Goal: Use online tool/utility: Utilize a website feature to perform a specific function

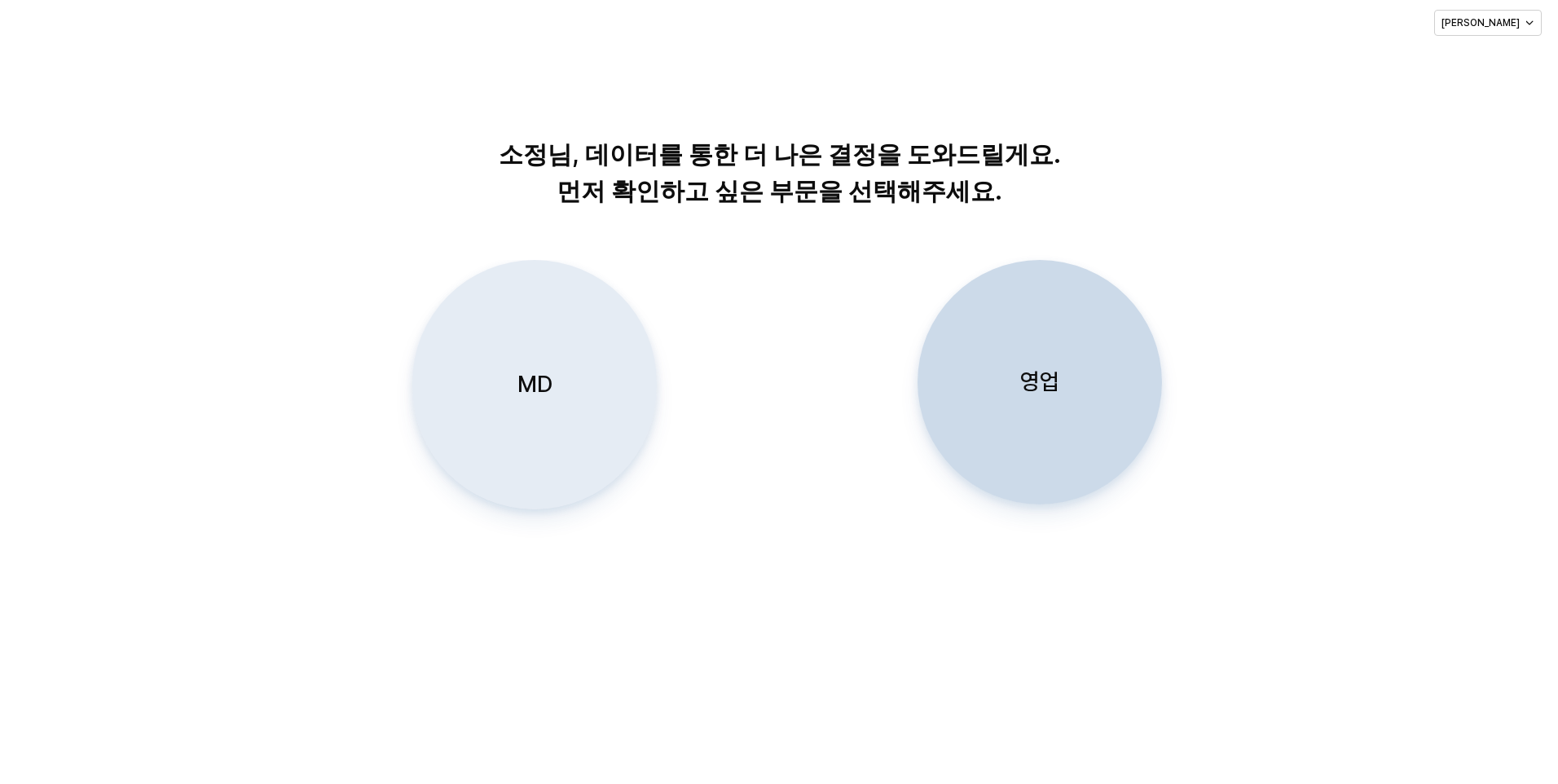
click at [522, 384] on p "MD" at bounding box center [535, 384] width 36 height 30
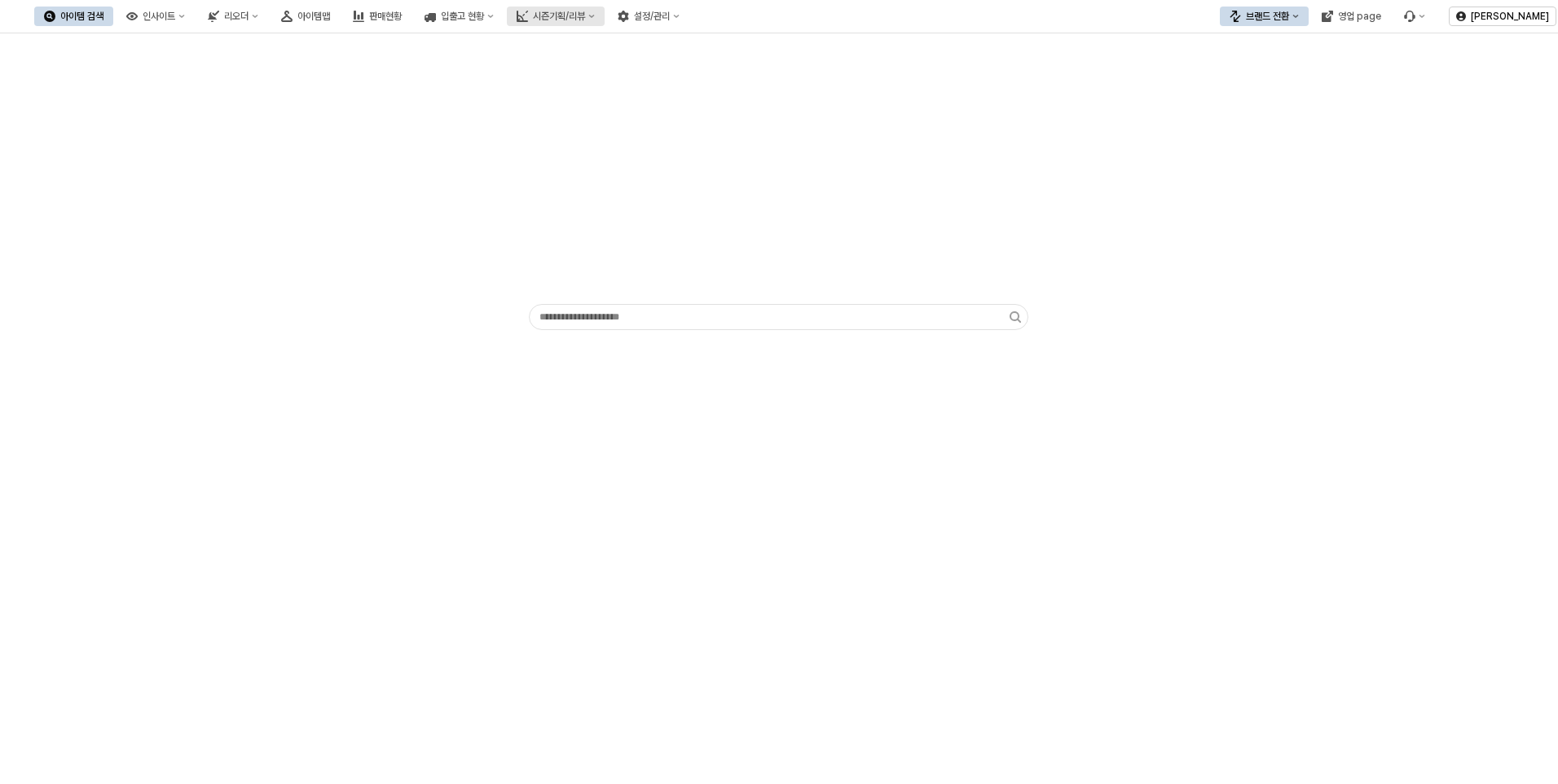
click at [595, 18] on icon "시즌기획/리뷰" at bounding box center [591, 16] width 7 height 7
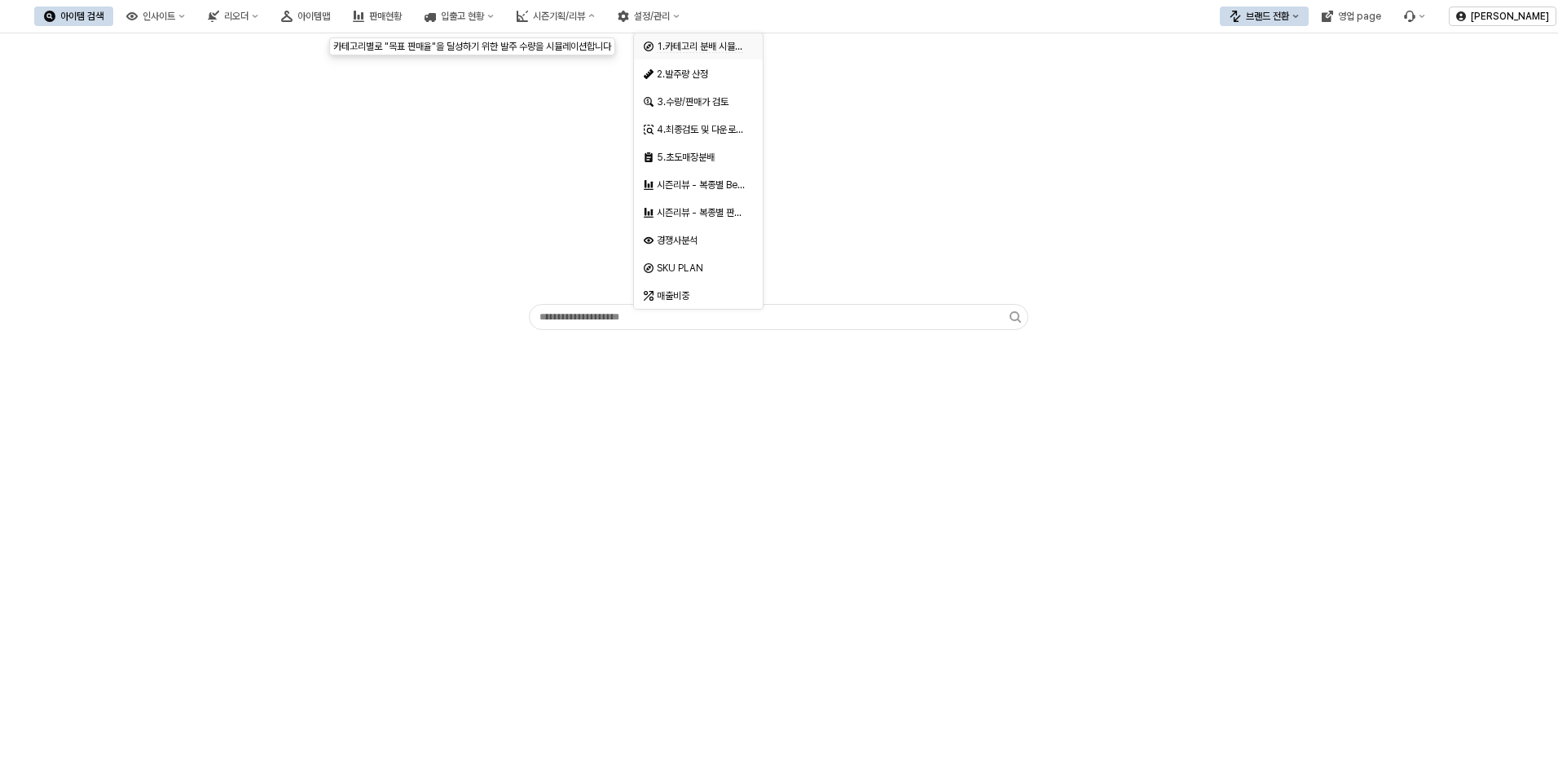
click at [721, 50] on span "1.카테고리 분배 시뮬레이션" at bounding box center [707, 46] width 103 height 12
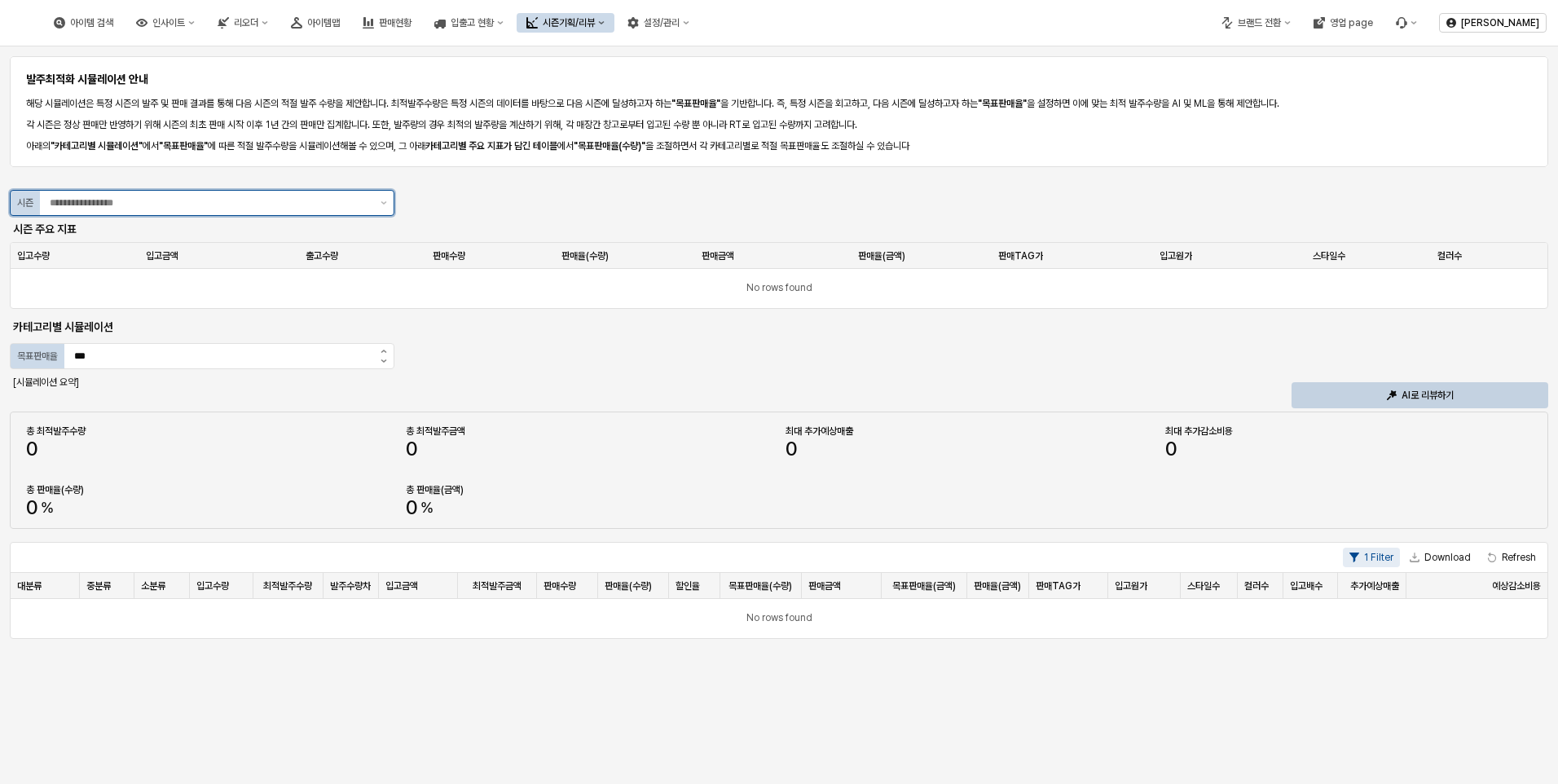
click at [239, 213] on div "App Frame" at bounding box center [207, 202] width 334 height 24
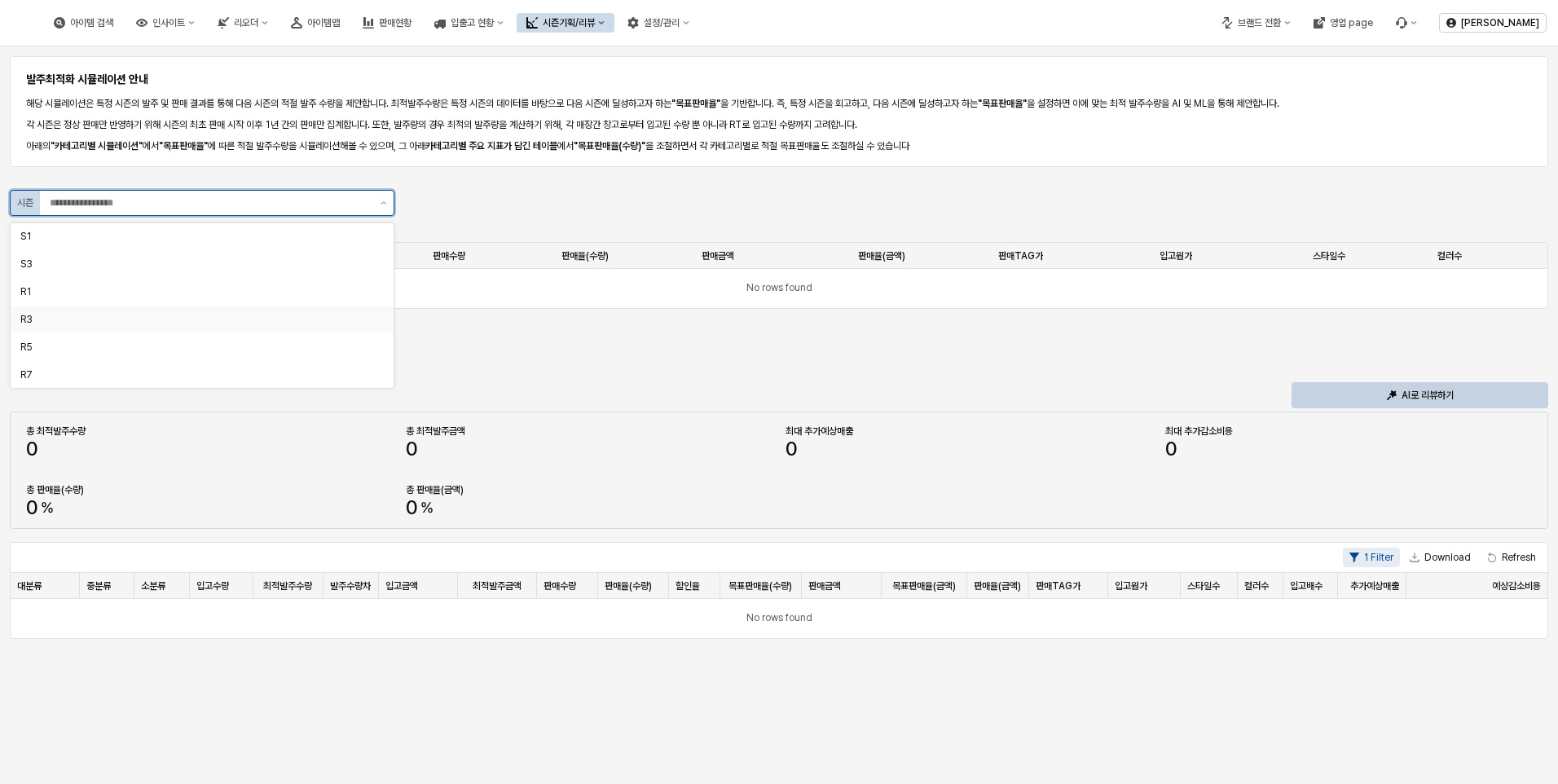
click at [85, 312] on div "R3" at bounding box center [197, 319] width 353 height 16
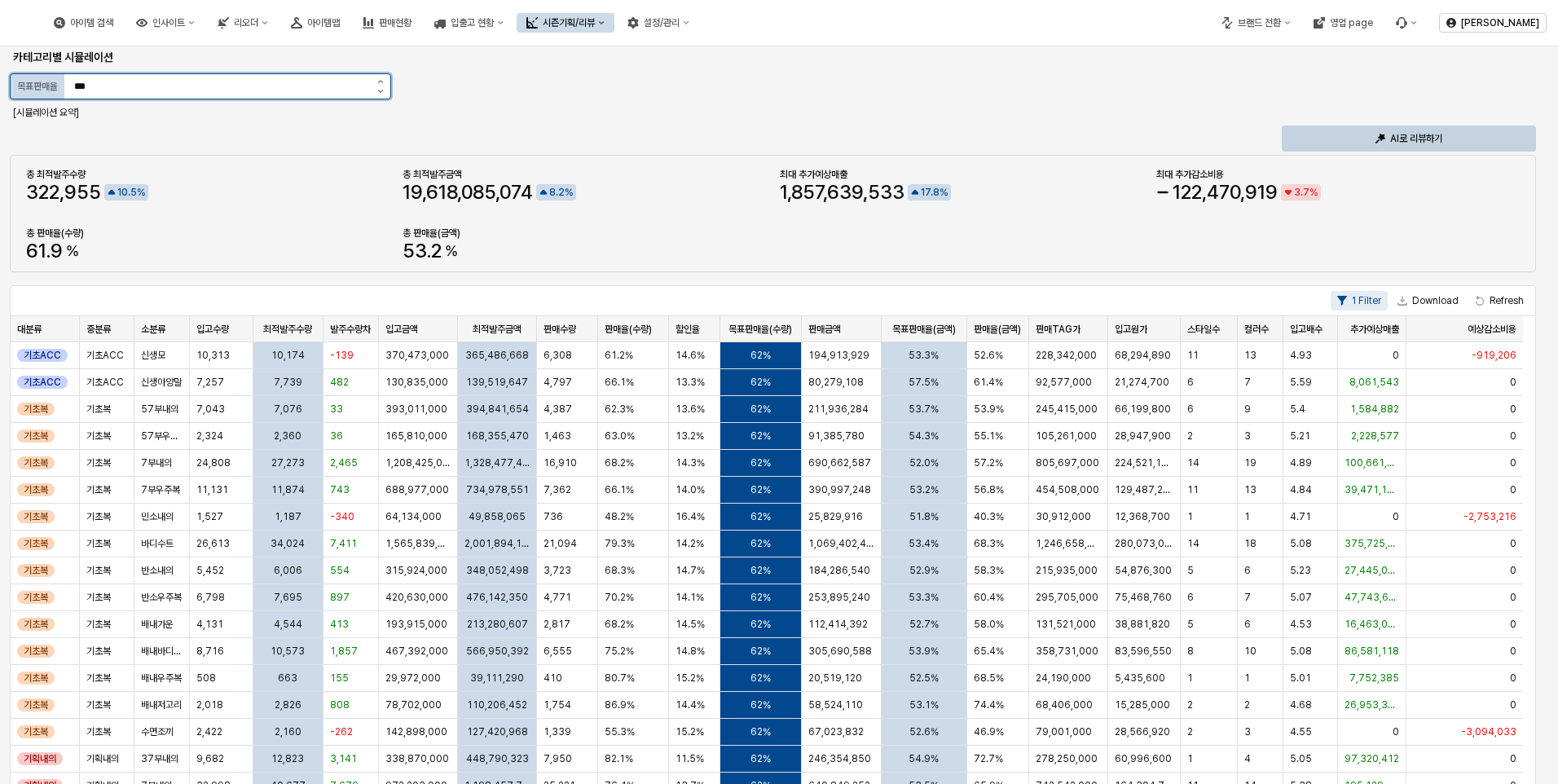
click at [352, 93] on input "***" at bounding box center [217, 85] width 305 height 24
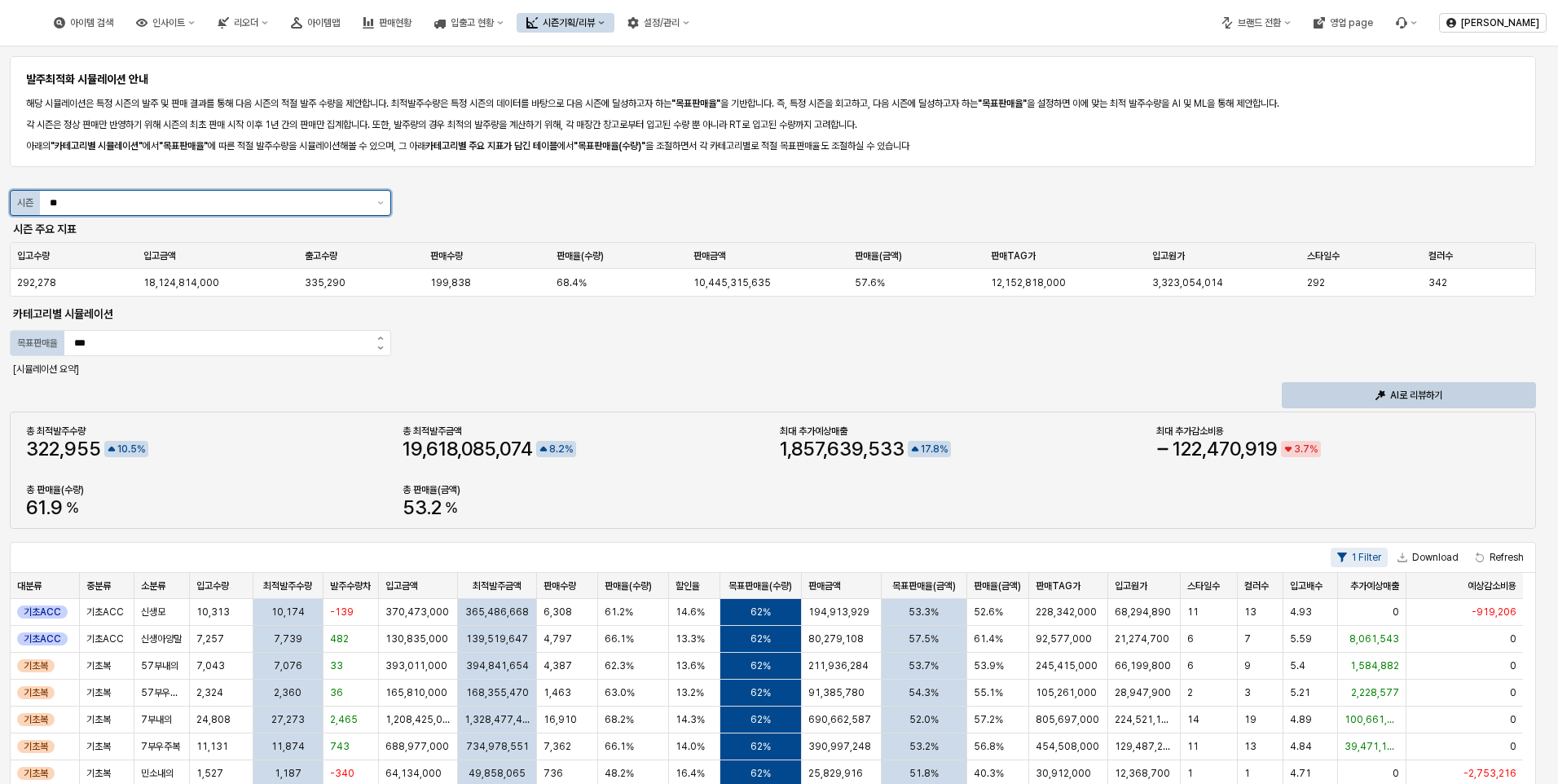
click at [75, 200] on input "**" at bounding box center [208, 202] width 318 height 16
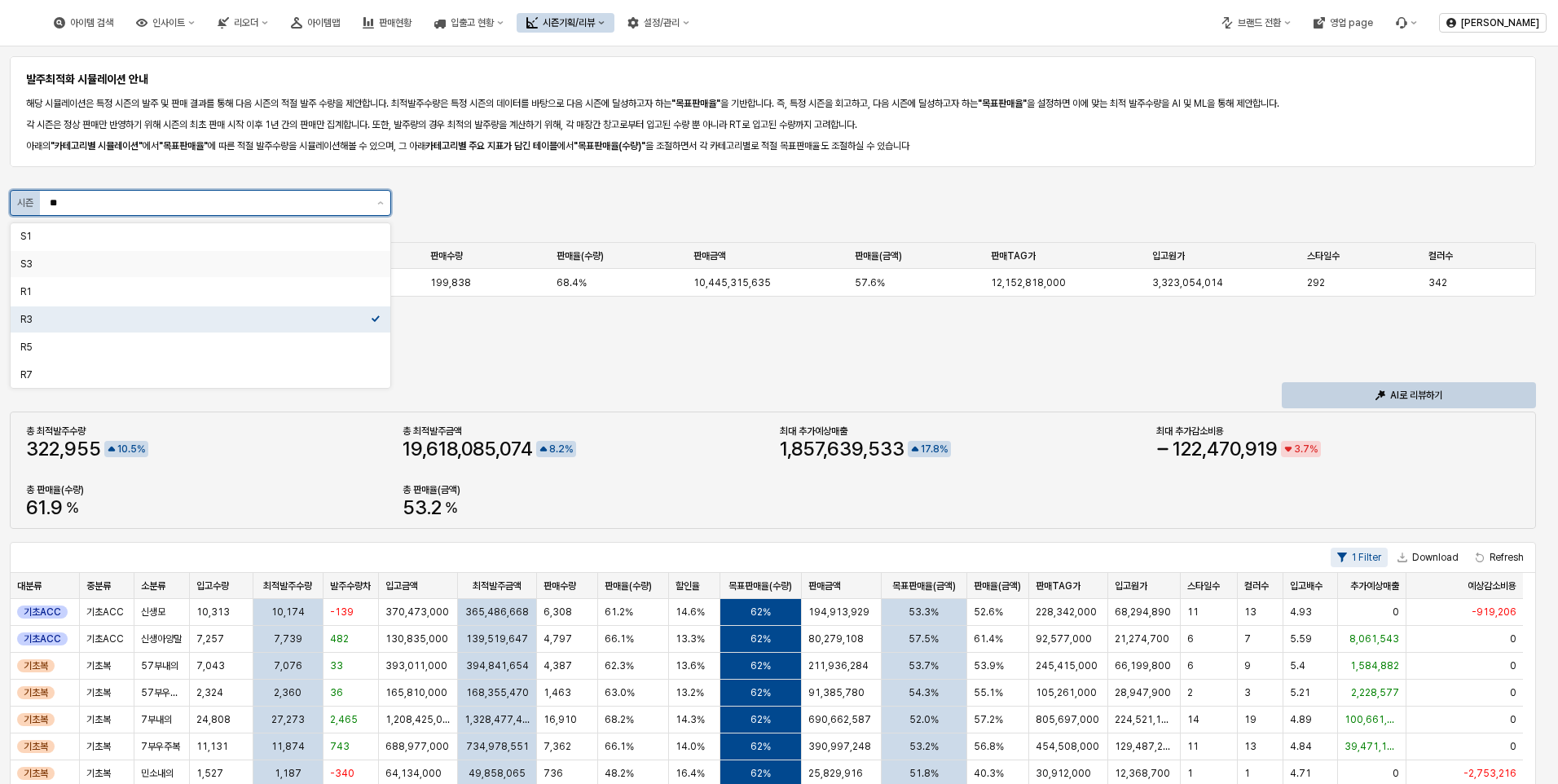
click at [38, 262] on div "S3" at bounding box center [195, 264] width 350 height 13
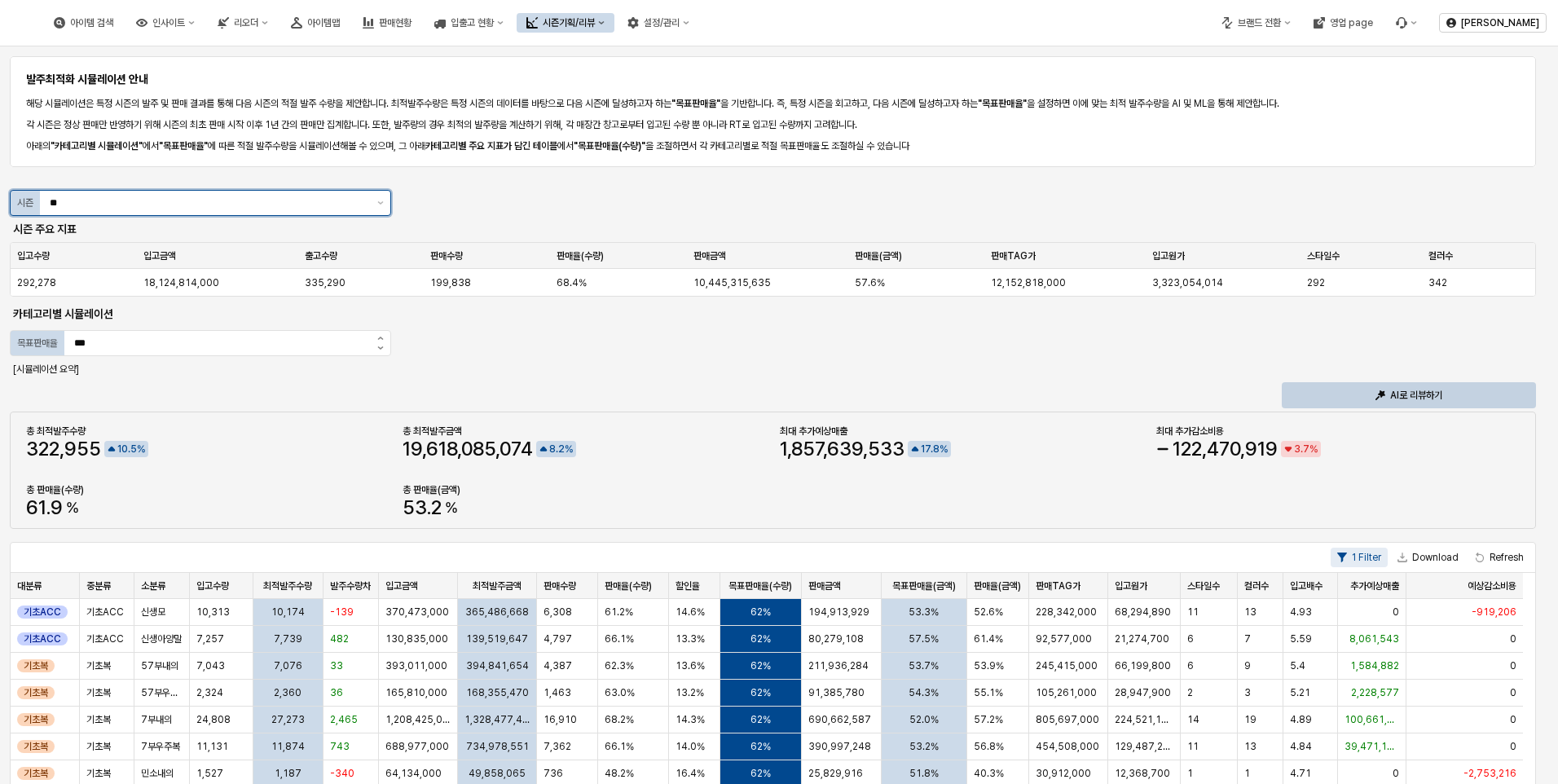
click at [38, 262] on div "S3" at bounding box center [195, 263] width 350 height 13
click at [175, 211] on div "**" at bounding box center [205, 202] width 331 height 24
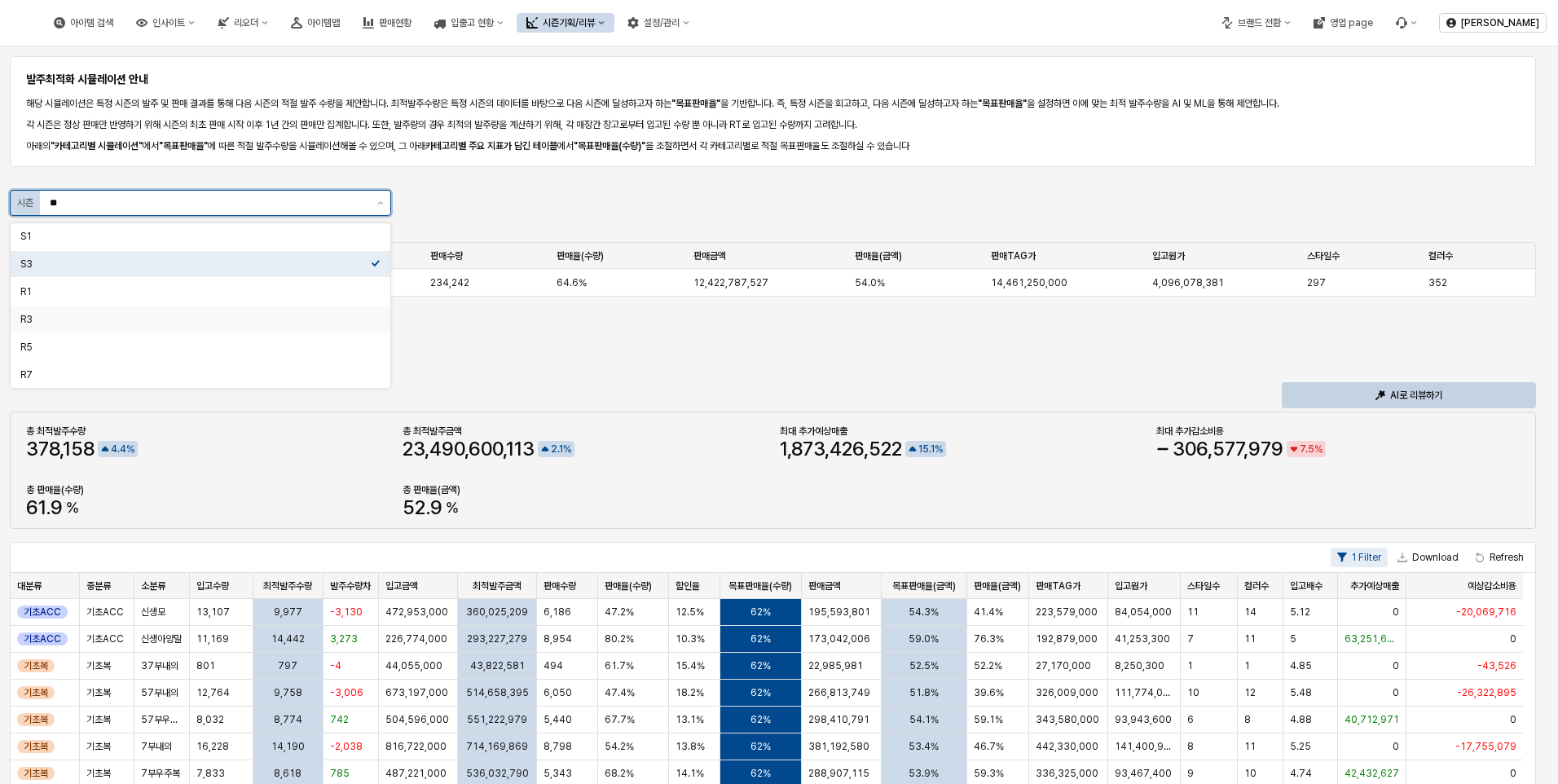
click at [84, 321] on div "R3" at bounding box center [195, 320] width 350 height 13
type input "**"
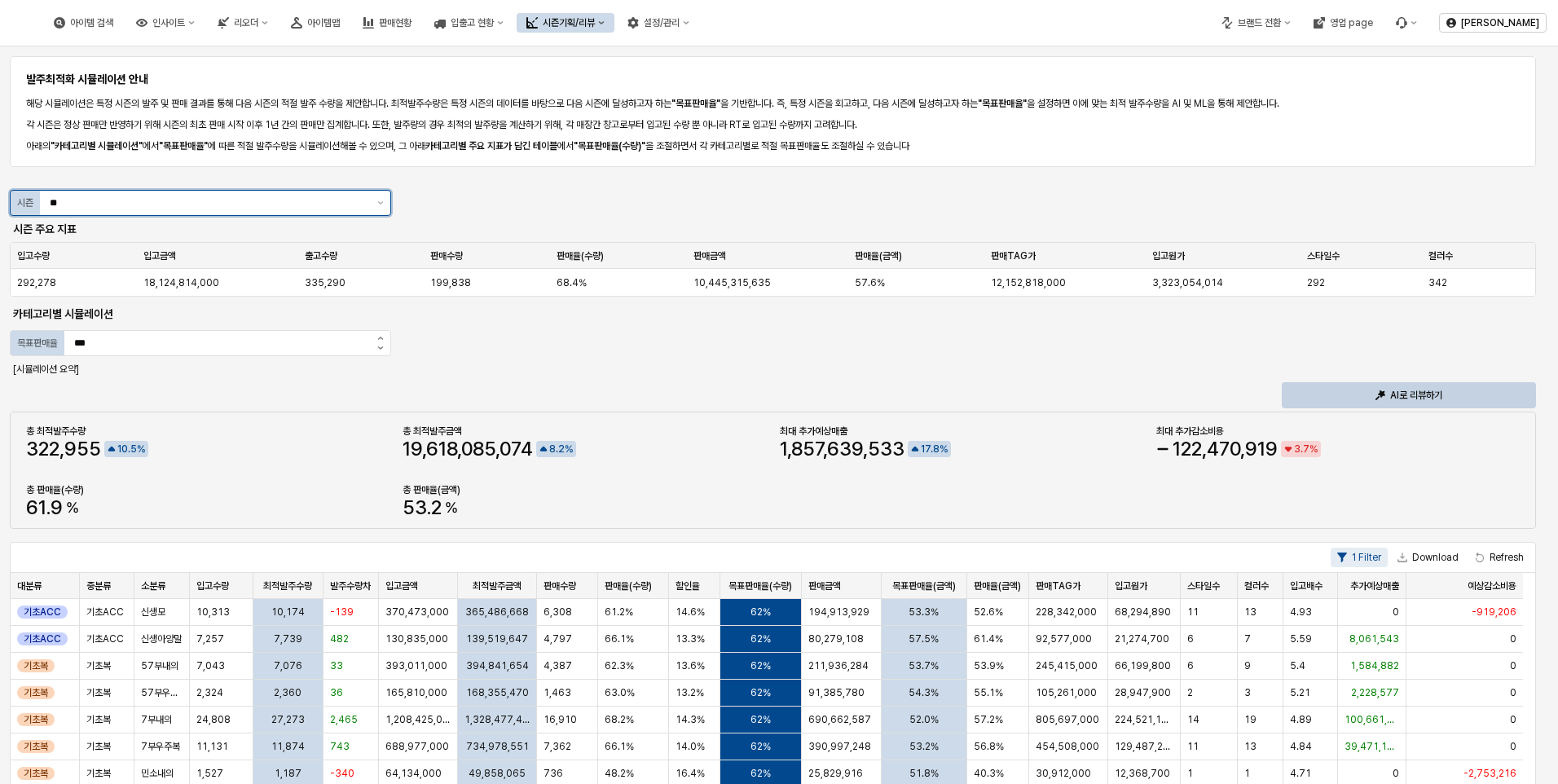
click at [348, 202] on input "**" at bounding box center [208, 202] width 318 height 16
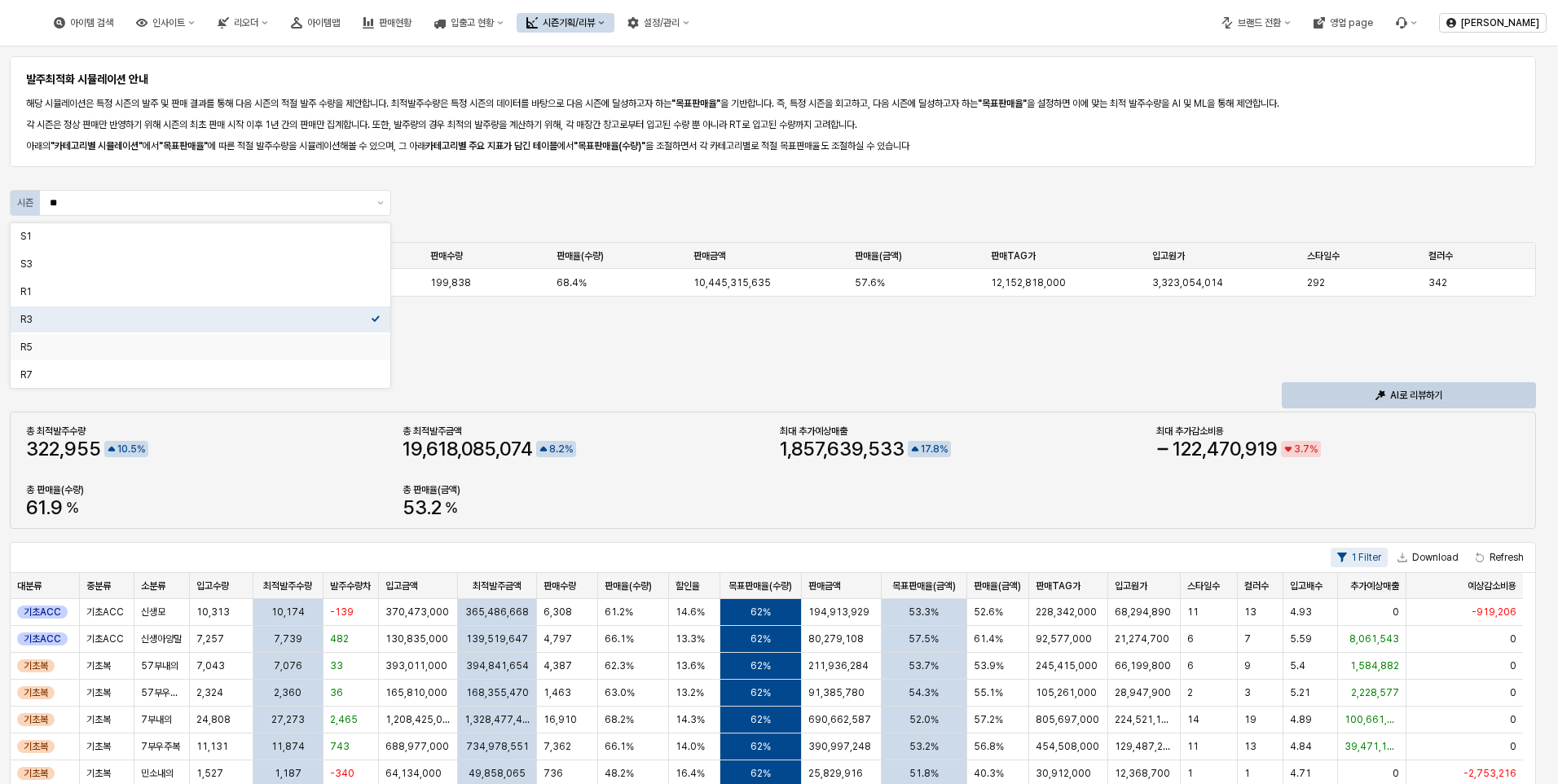
click at [601, 376] on div "발주최적화 시뮬레이션 안내 해당 시뮬레이션은 특정 시즌의 발주 및 판매 결과를 통해 다음 시즌의 적절 발주 수량을 제안합니다. 최적발주수량은 …" at bounding box center [779, 691] width 1539 height 1277
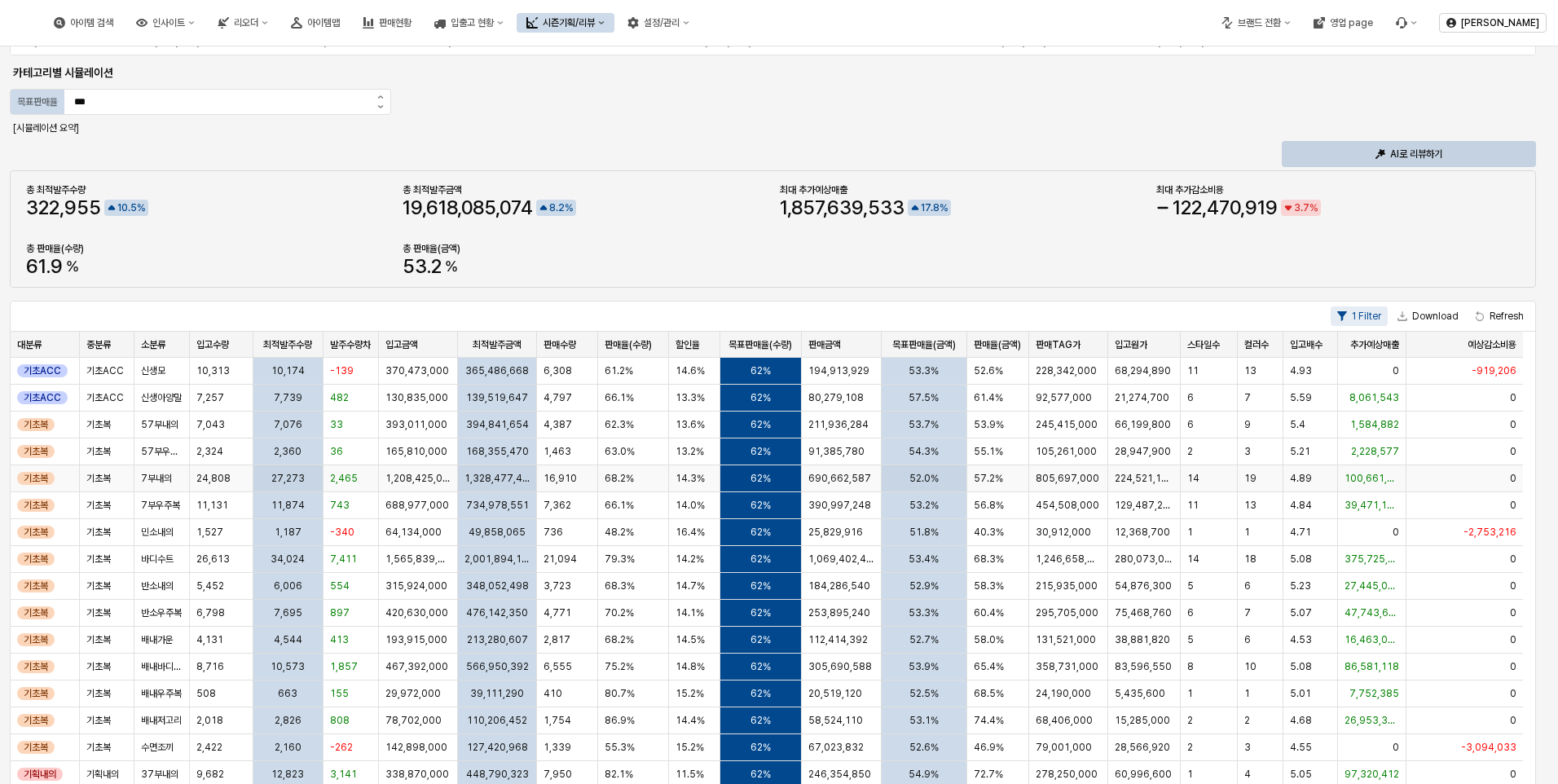
scroll to position [163, 0]
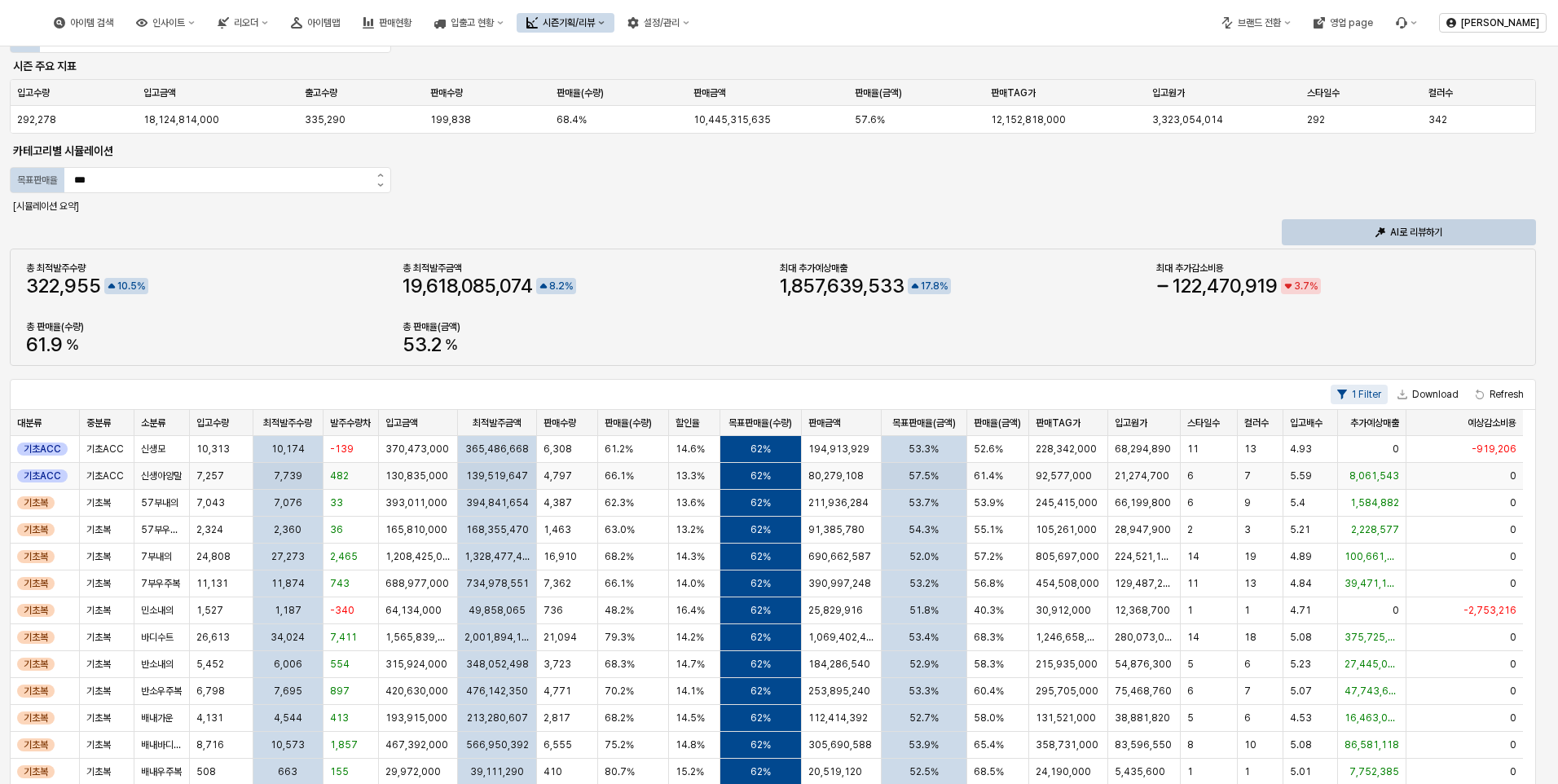
click at [783, 479] on div "62%" at bounding box center [762, 476] width 83 height 27
click at [758, 476] on span "62%" at bounding box center [760, 476] width 20 height 13
click at [791, 469] on icon "증가" at bounding box center [790, 470] width 7 height 3
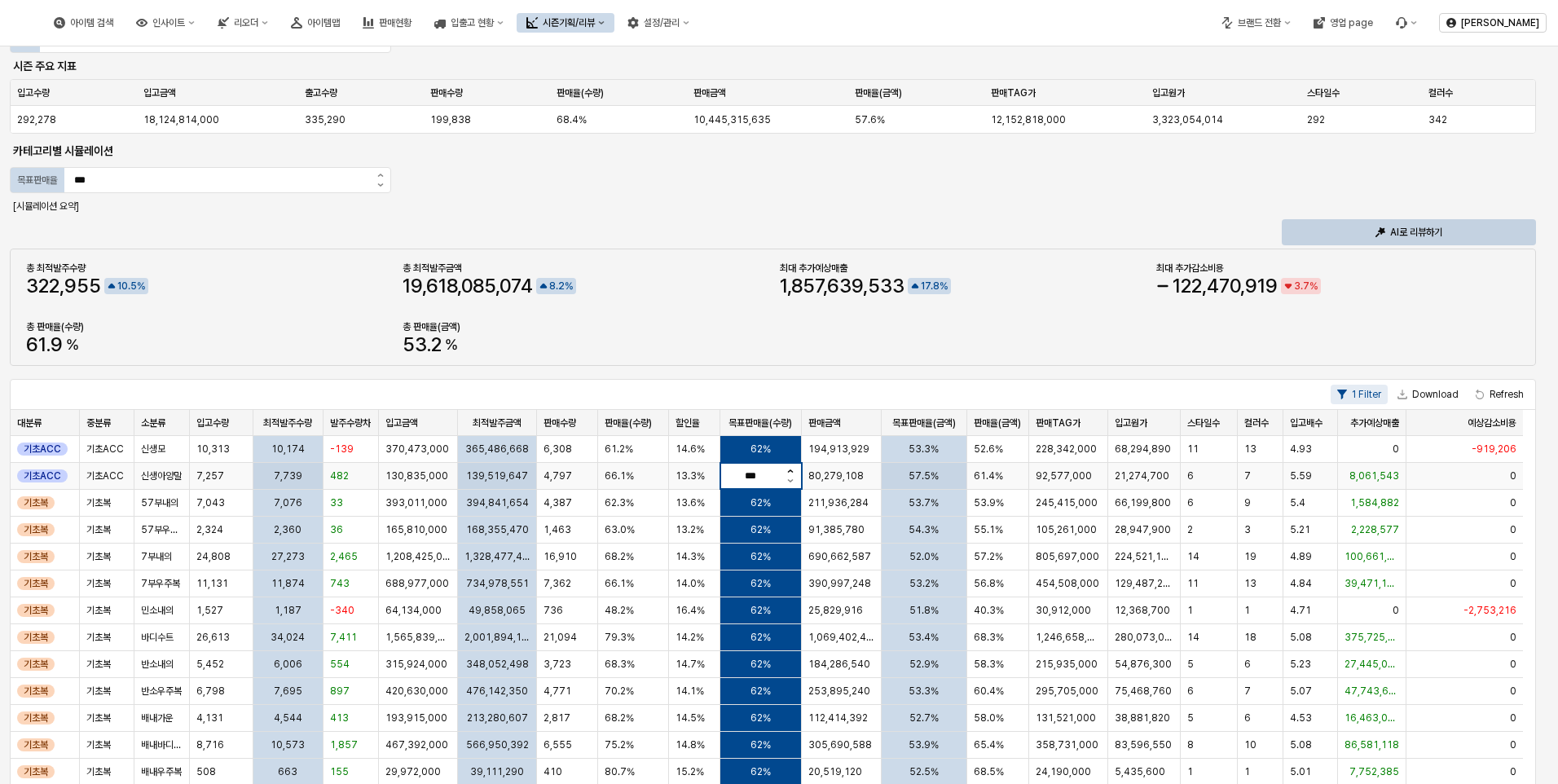
click at [791, 469] on icon "증가" at bounding box center [790, 470] width 7 height 3
type input "***"
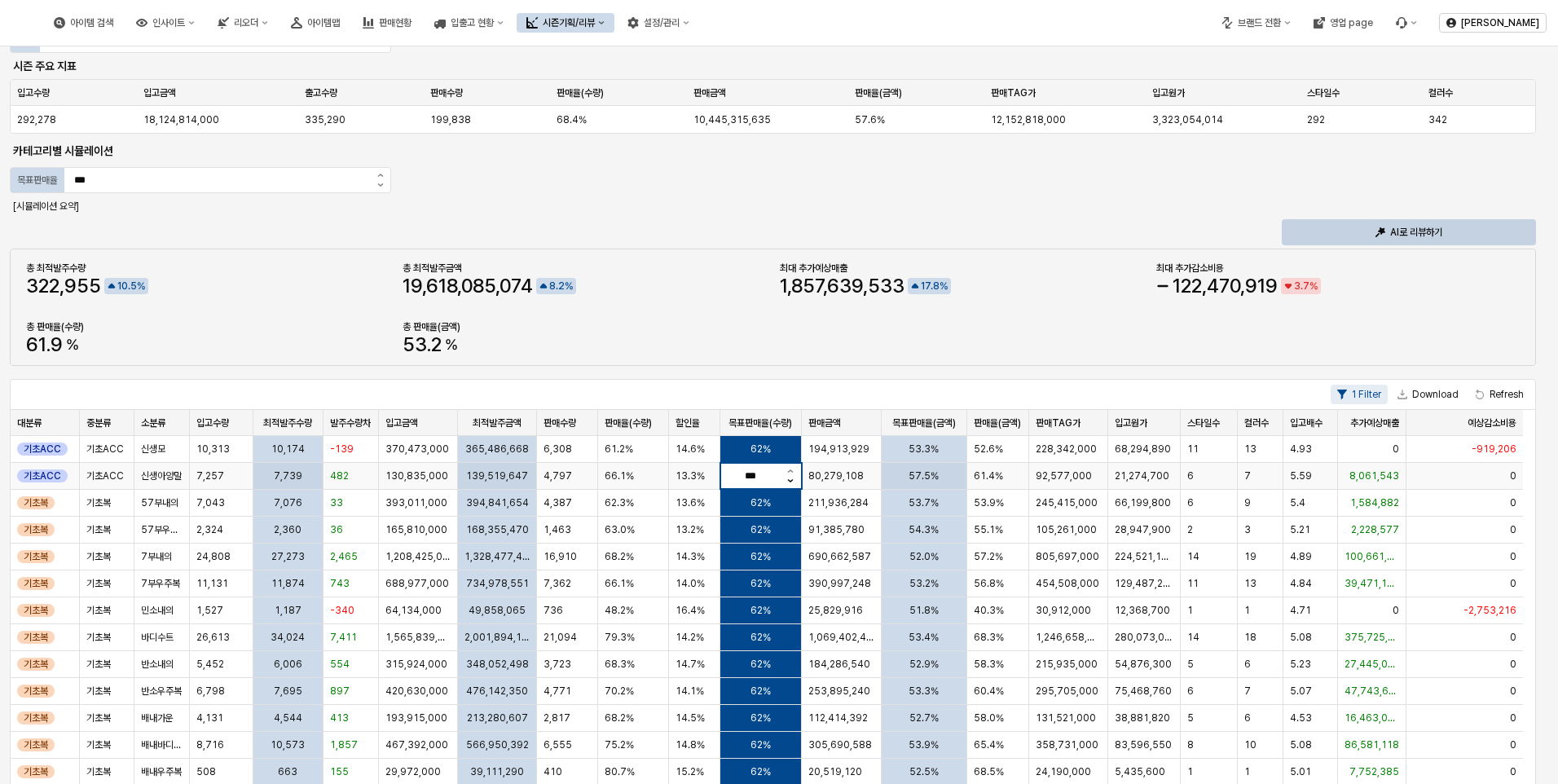
click at [787, 482] on icon "감소" at bounding box center [790, 480] width 7 height 3
click at [780, 507] on div "62%" at bounding box center [762, 503] width 83 height 27
click at [786, 472] on div "68%" at bounding box center [762, 476] width 83 height 27
click at [769, 472] on span "68%" at bounding box center [760, 476] width 21 height 13
click at [796, 478] on button "감소" at bounding box center [790, 483] width 20 height 12
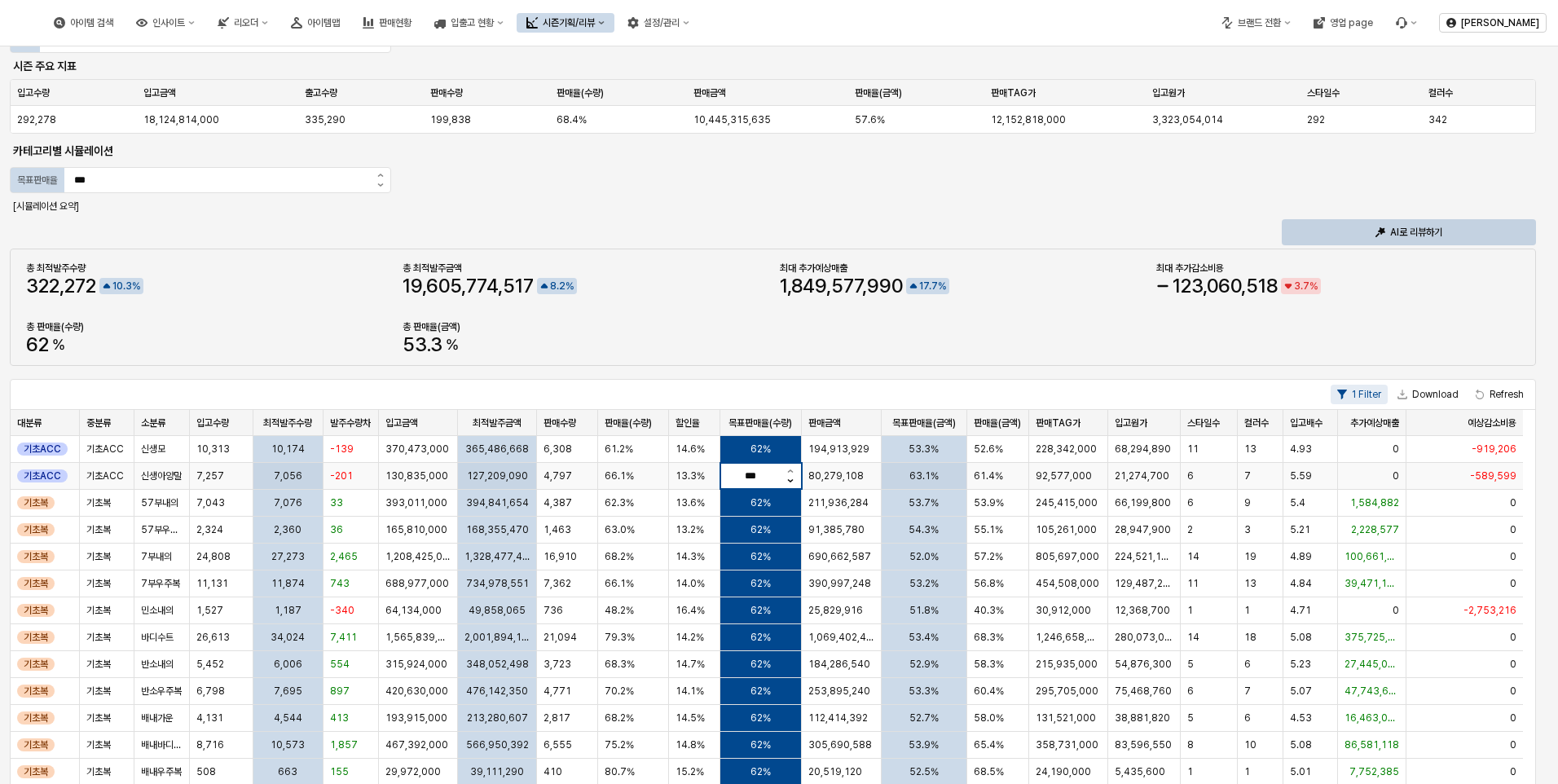
click at [796, 478] on button "감소" at bounding box center [790, 483] width 20 height 12
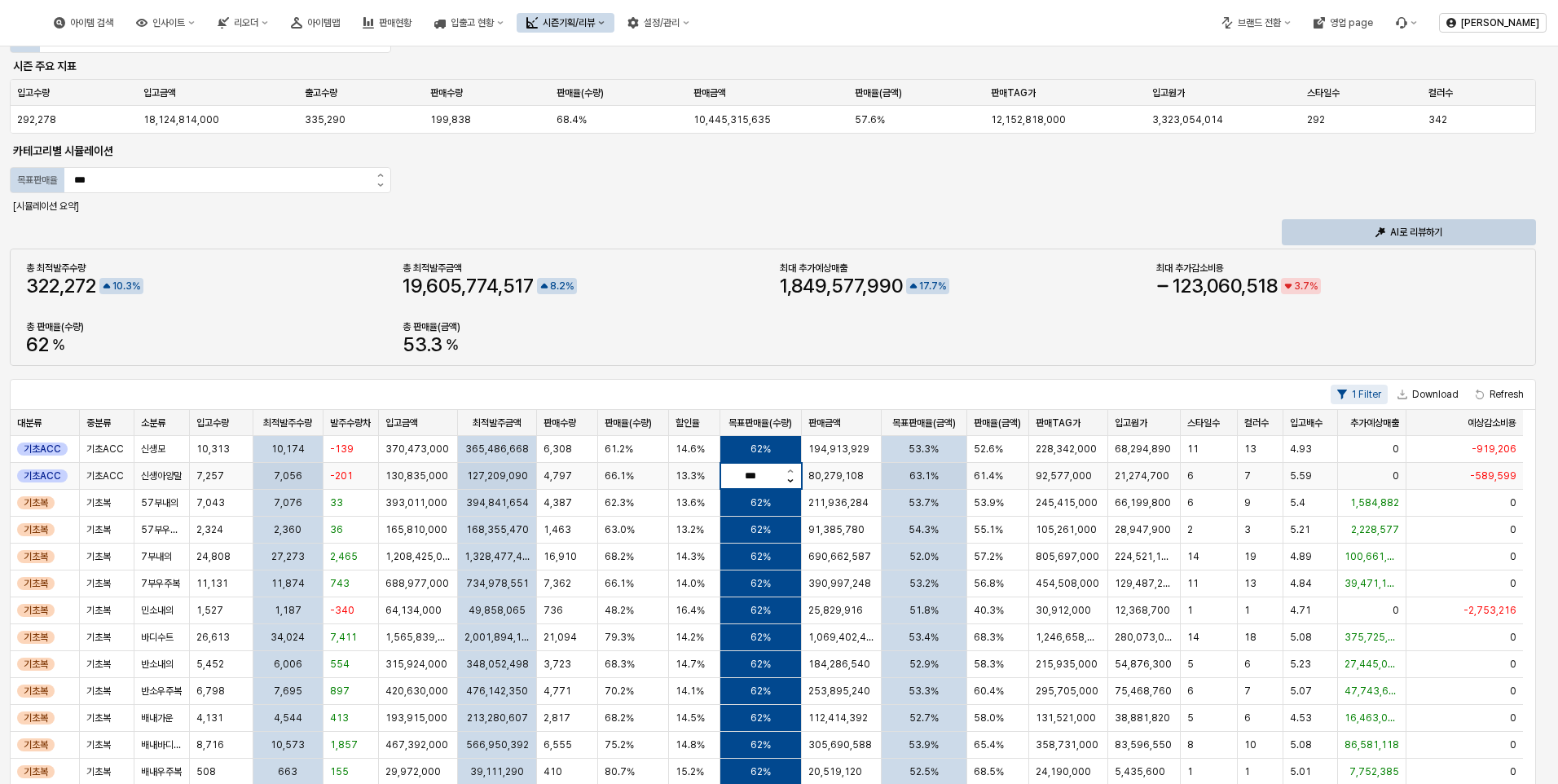
type input "***"
click at [796, 478] on button "감소" at bounding box center [790, 483] width 20 height 12
click at [810, 393] on div "1 Filter Download Refresh" at bounding box center [773, 394] width 1524 height 30
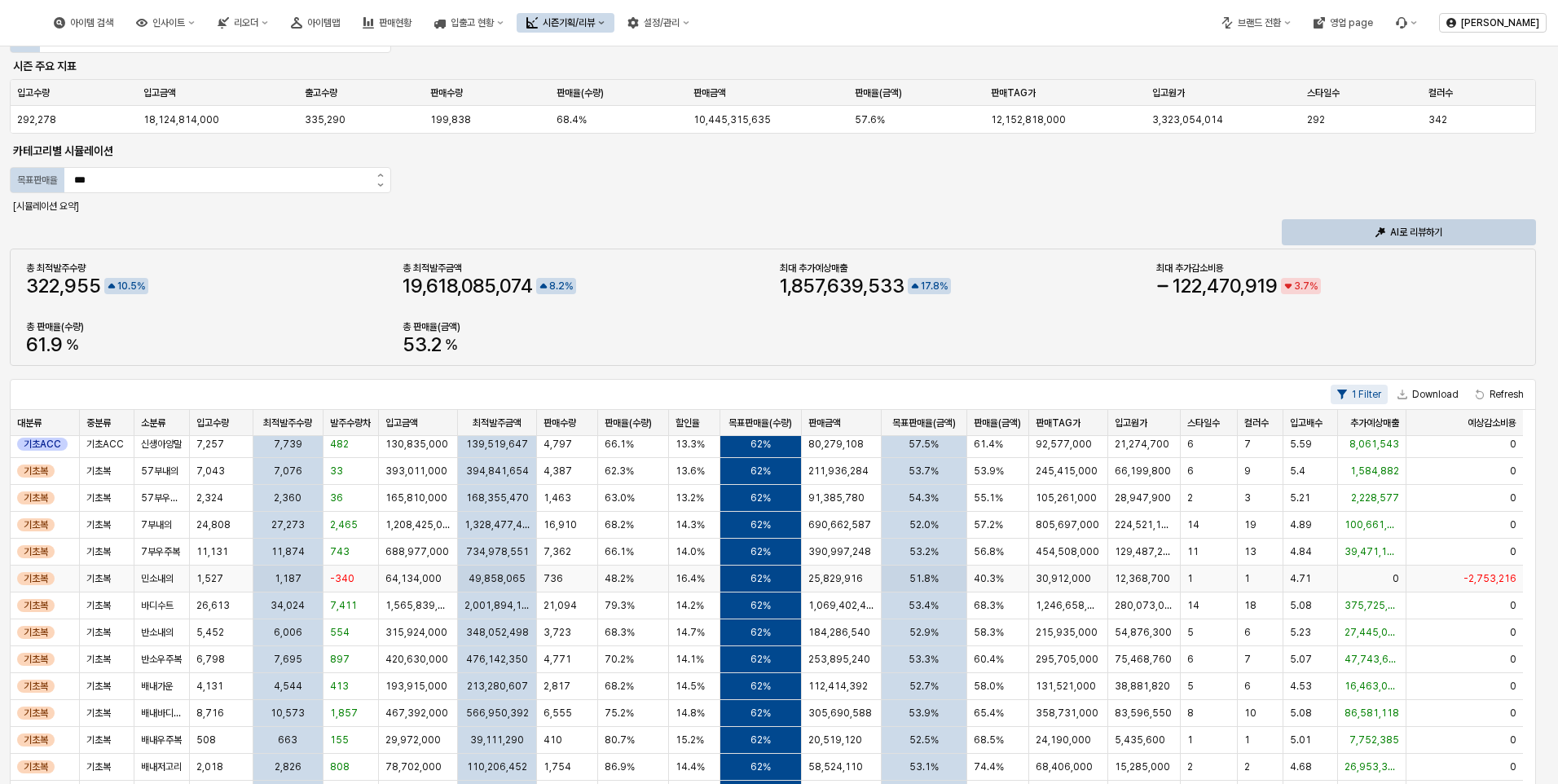
scroll to position [82, 0]
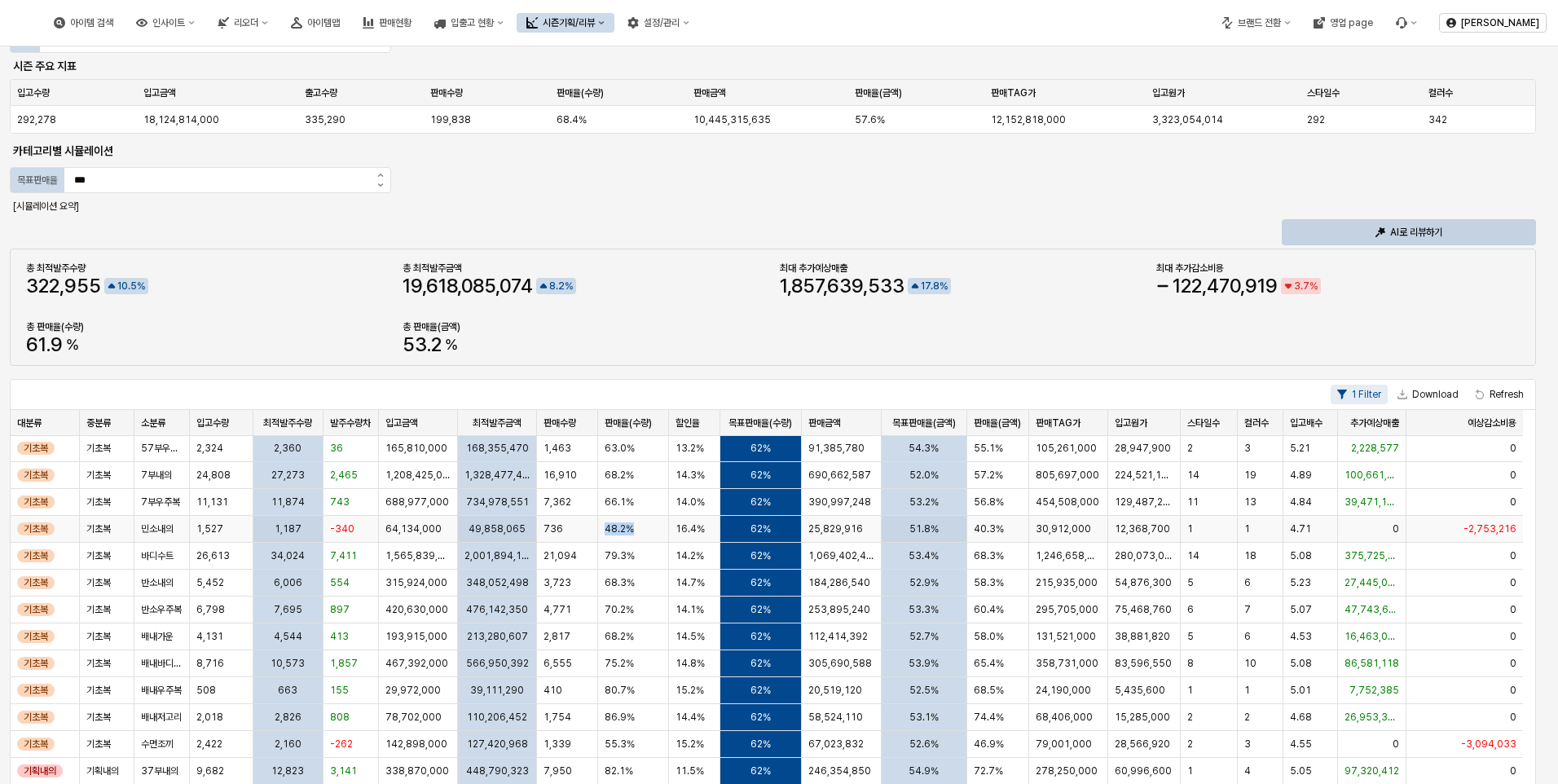
drag, startPoint x: 606, startPoint y: 531, endPoint x: 635, endPoint y: 532, distance: 29.0
click at [635, 532] on div "48.2%" at bounding box center [634, 529] width 72 height 27
drag, startPoint x: 635, startPoint y: 532, endPoint x: 654, endPoint y: 535, distance: 19.2
click at [654, 535] on div "48.2%" at bounding box center [634, 529] width 72 height 27
click at [1203, 558] on div "14" at bounding box center [1210, 556] width 58 height 27
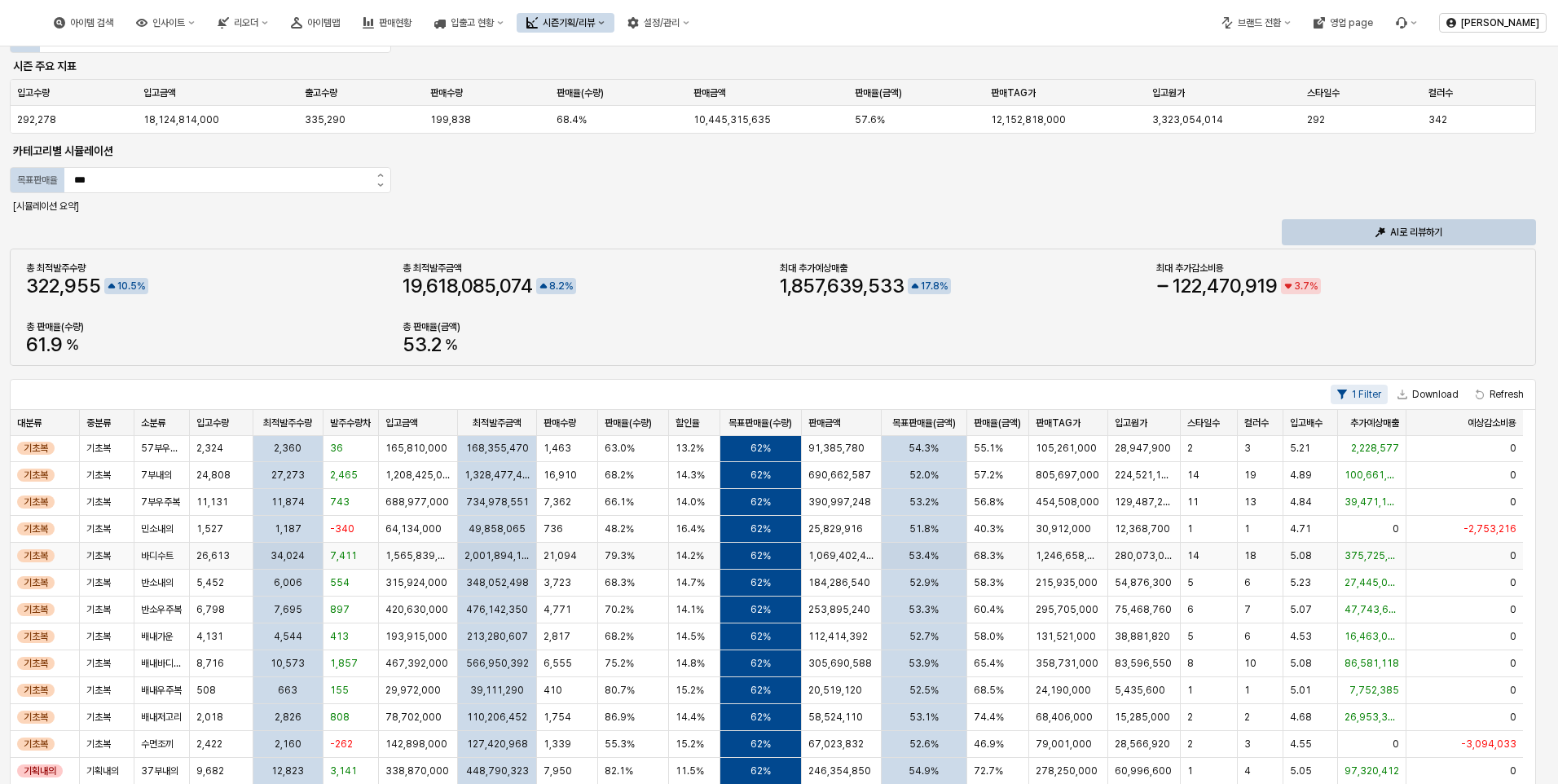
click at [1260, 559] on div "18" at bounding box center [1261, 556] width 46 height 27
click at [455, 783] on html "Skip to main content 아이템 검색 인사이트 리오더 아이템맵 판매현황 입출고 현황 시즌기획/리뷰 설정/관리 브랜드 전환 영업 p…" at bounding box center [779, 392] width 1558 height 784
click at [406, 746] on span "142,898,000" at bounding box center [417, 744] width 62 height 13
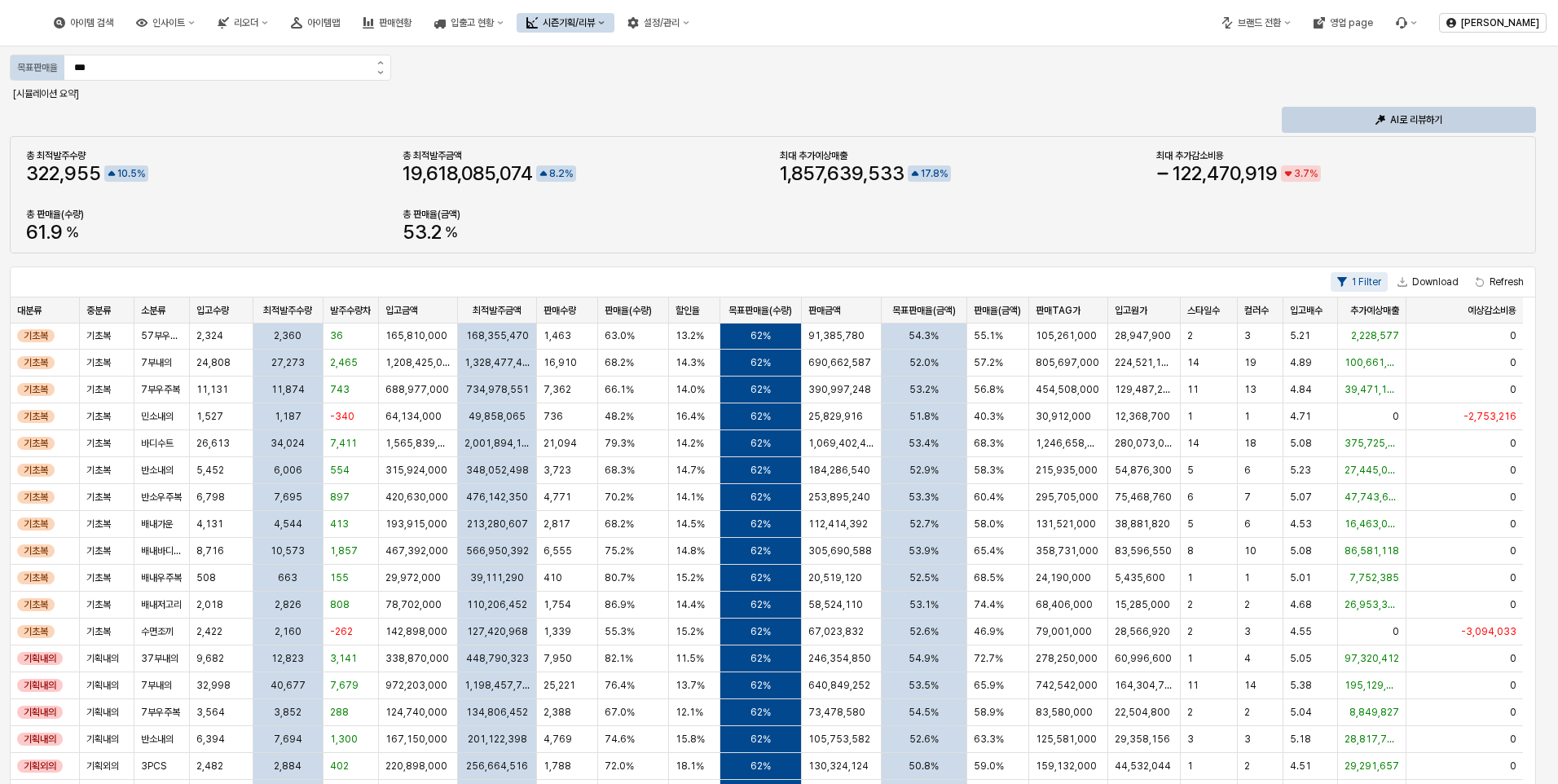
scroll to position [0, 0]
